Goal: Task Accomplishment & Management: Manage account settings

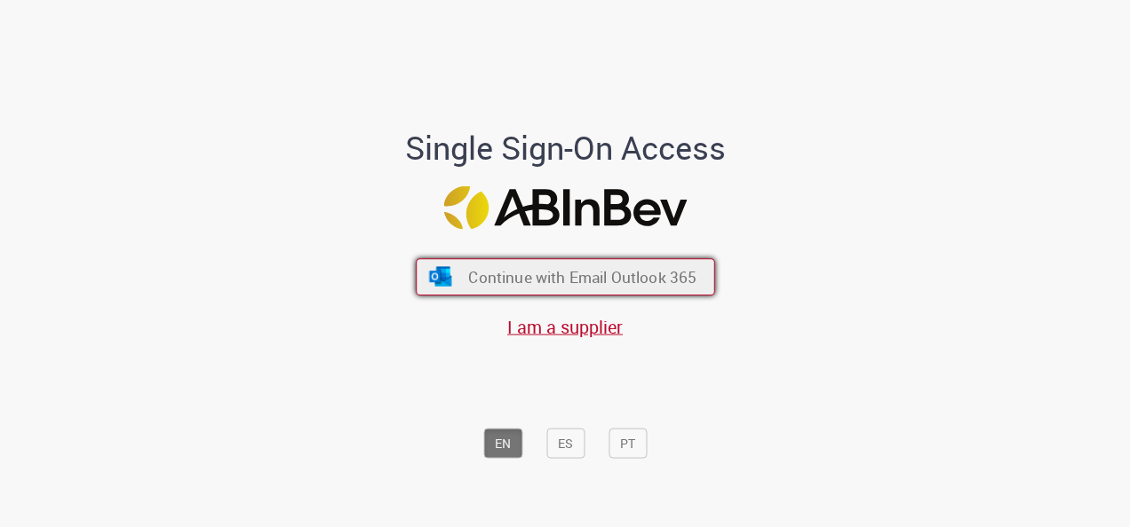
click at [531, 274] on span "Continue with Email Outlook 365" at bounding box center [582, 277] width 228 height 20
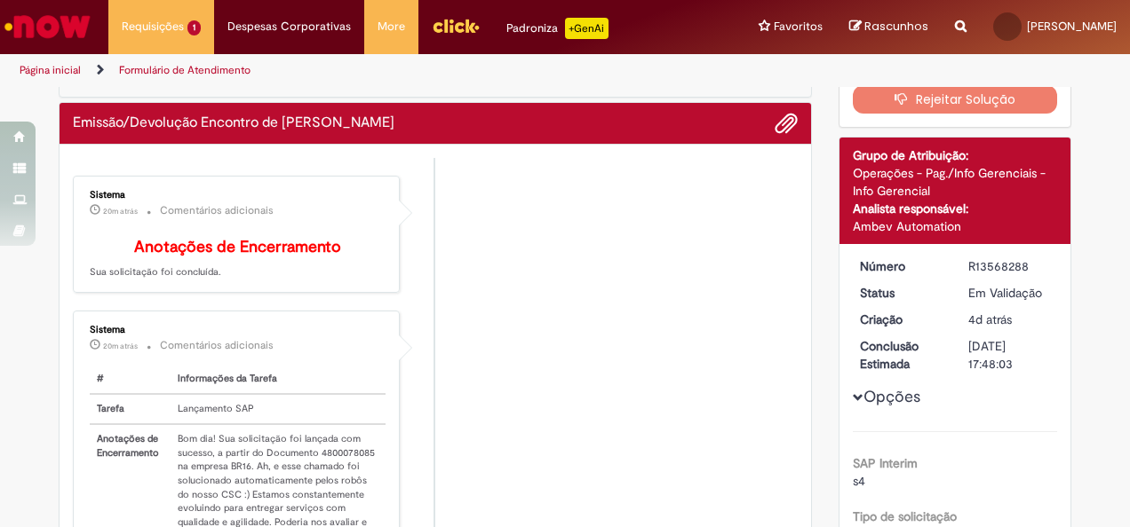
scroll to position [190, 0]
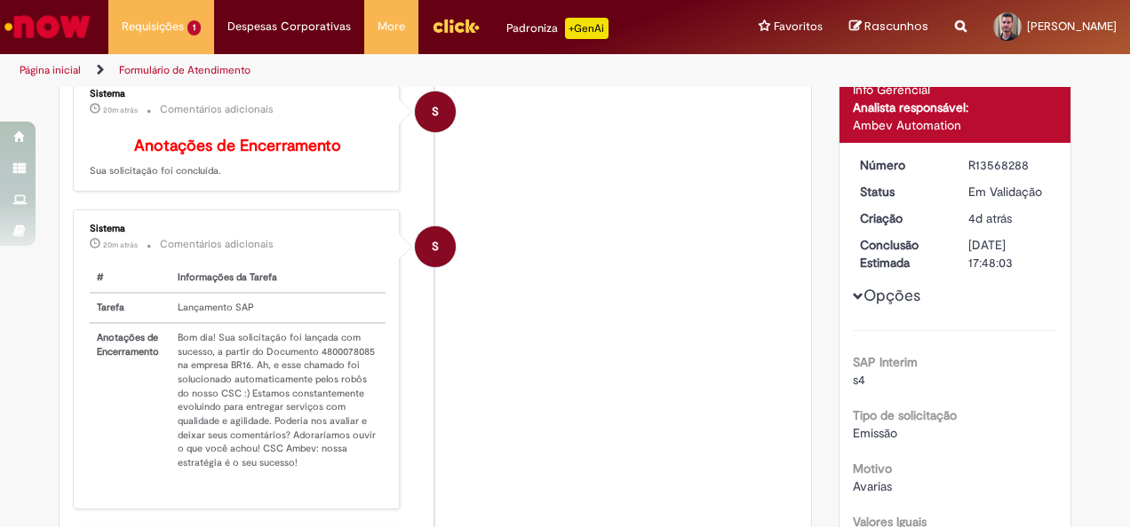
click at [322, 359] on td "Bom dia! Sua solicitação foi lançada com sucesso, a partir do Documento 4800078…" at bounding box center [277, 400] width 215 height 155
drag, startPoint x: 322, startPoint y: 359, endPoint x: 362, endPoint y: 364, distance: 40.3
click at [362, 375] on td "Bom dia! Sua solicitação foi lançada com sucesso, a partir do Documento 4800078…" at bounding box center [277, 400] width 215 height 155
drag, startPoint x: 364, startPoint y: 361, endPoint x: 313, endPoint y: 362, distance: 51.5
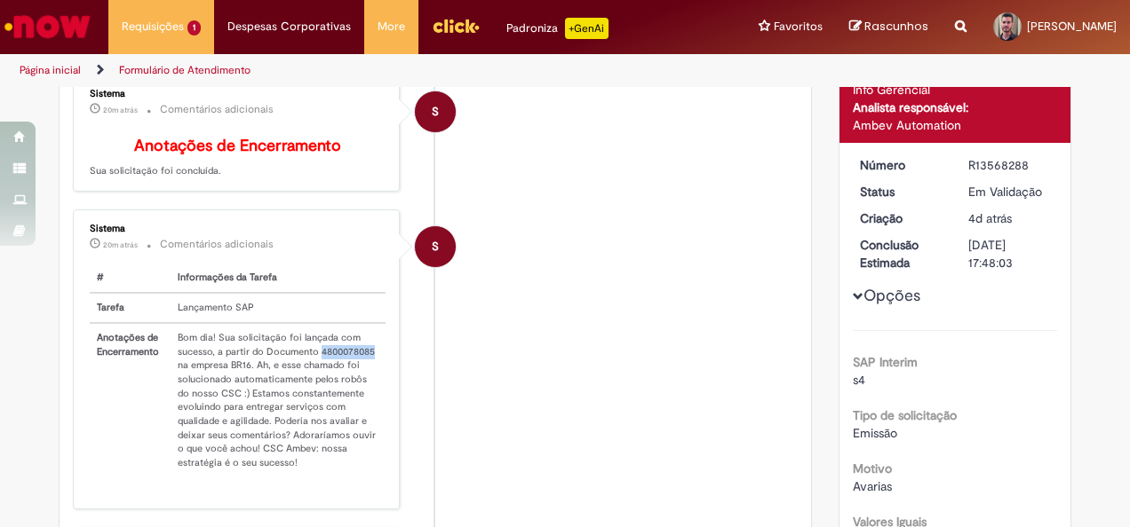
click at [313, 362] on td "Bom dia! Sua solicitação foi lançada com sucesso, a partir do Documento 4800078…" at bounding box center [277, 400] width 215 height 155
copy td "4800078085"
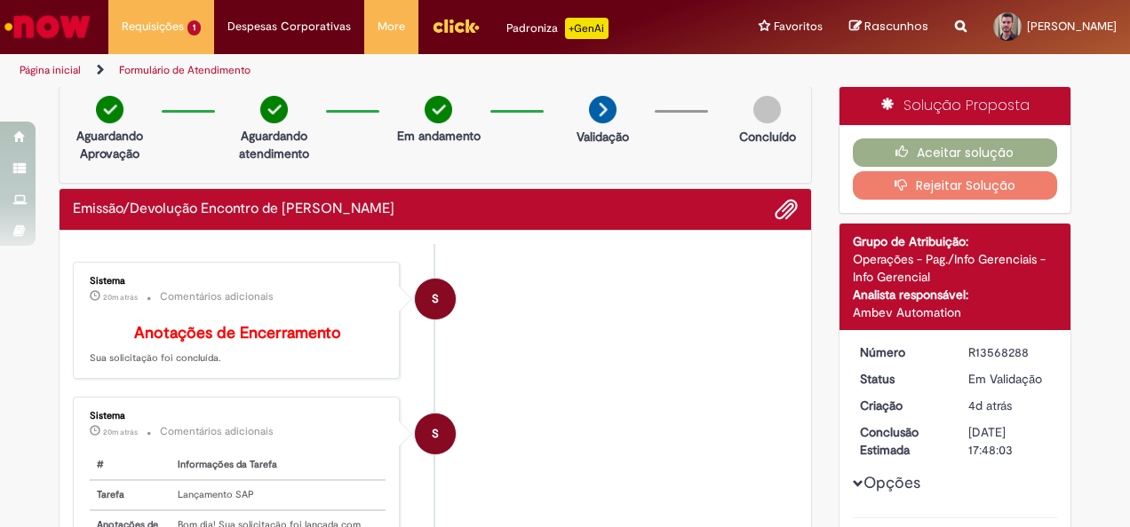
scroll to position [0, 0]
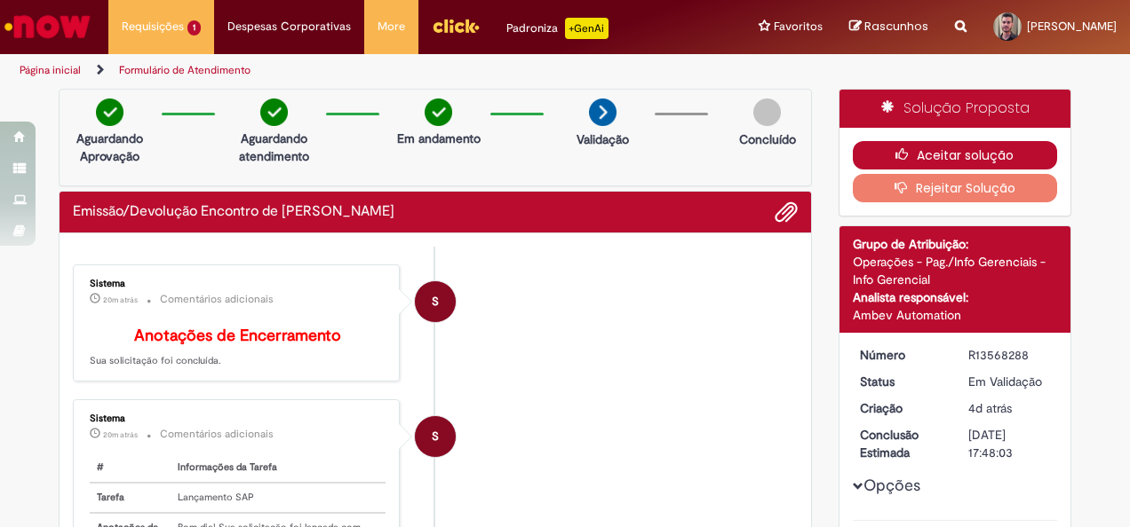
click at [1011, 149] on button "Aceitar solução" at bounding box center [954, 155] width 205 height 28
